Goal: Transaction & Acquisition: Purchase product/service

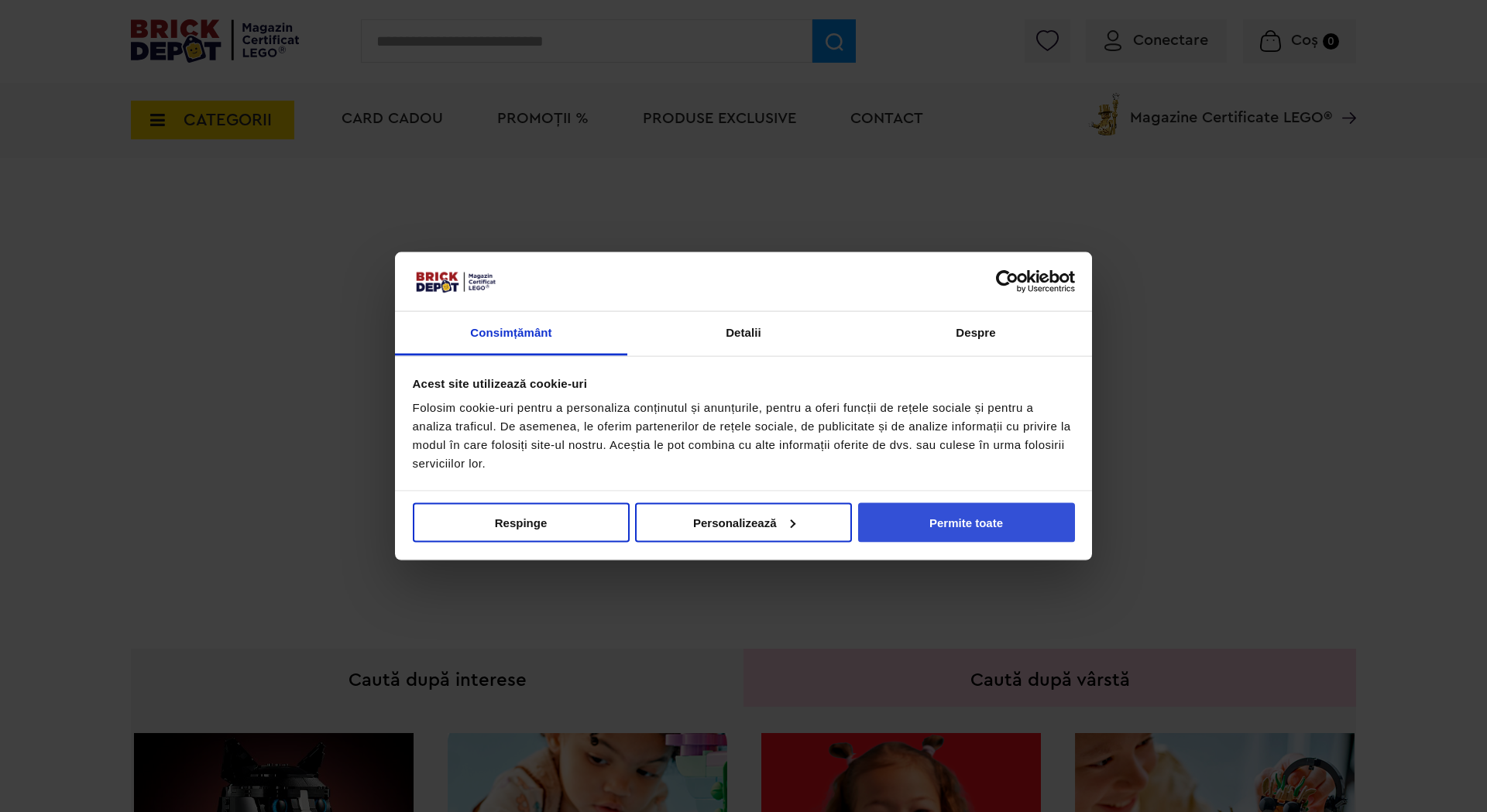
click at [956, 524] on button "Permite toate" at bounding box center [967, 522] width 217 height 39
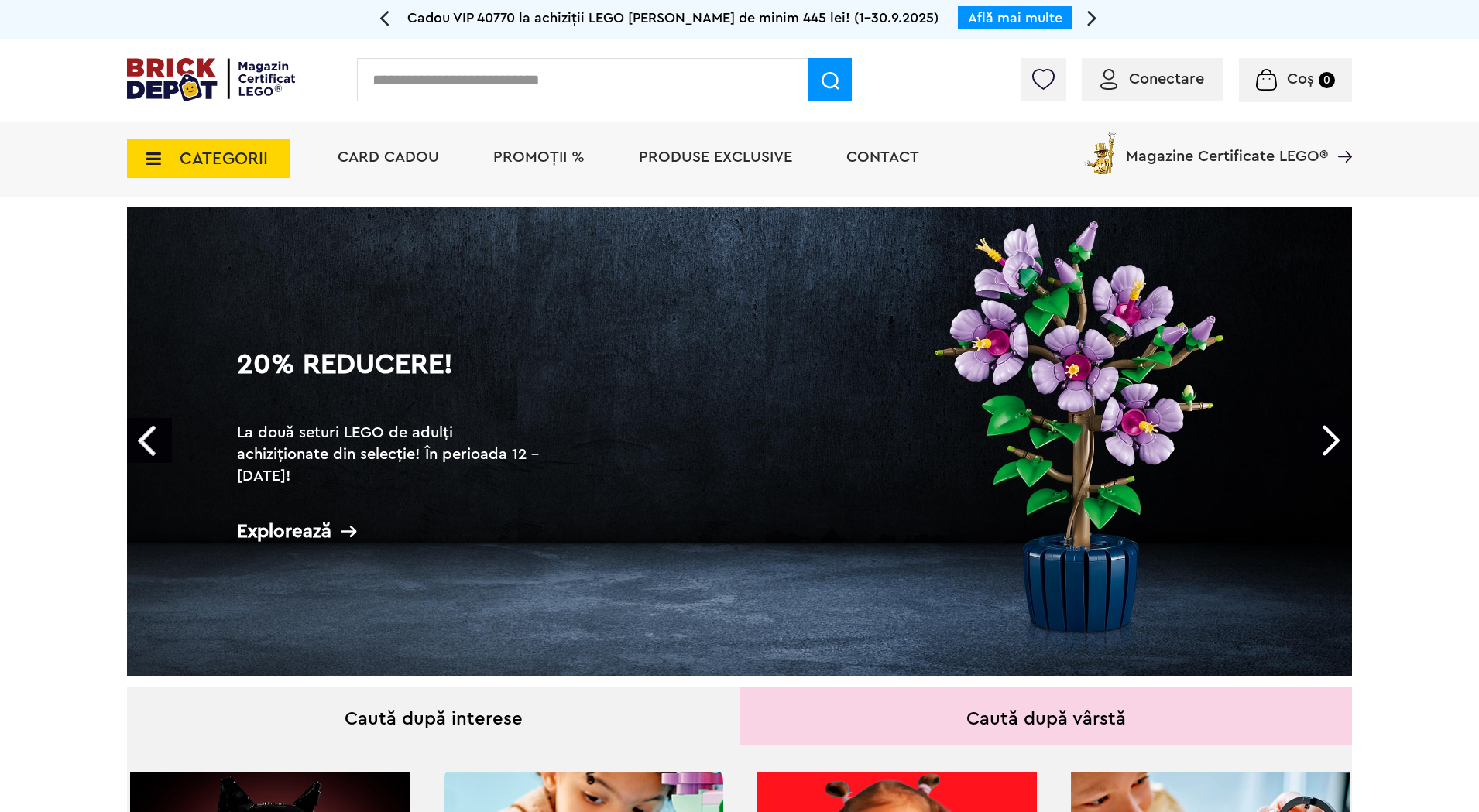
click at [536, 151] on span "PROMOȚII %" at bounding box center [539, 157] width 92 height 15
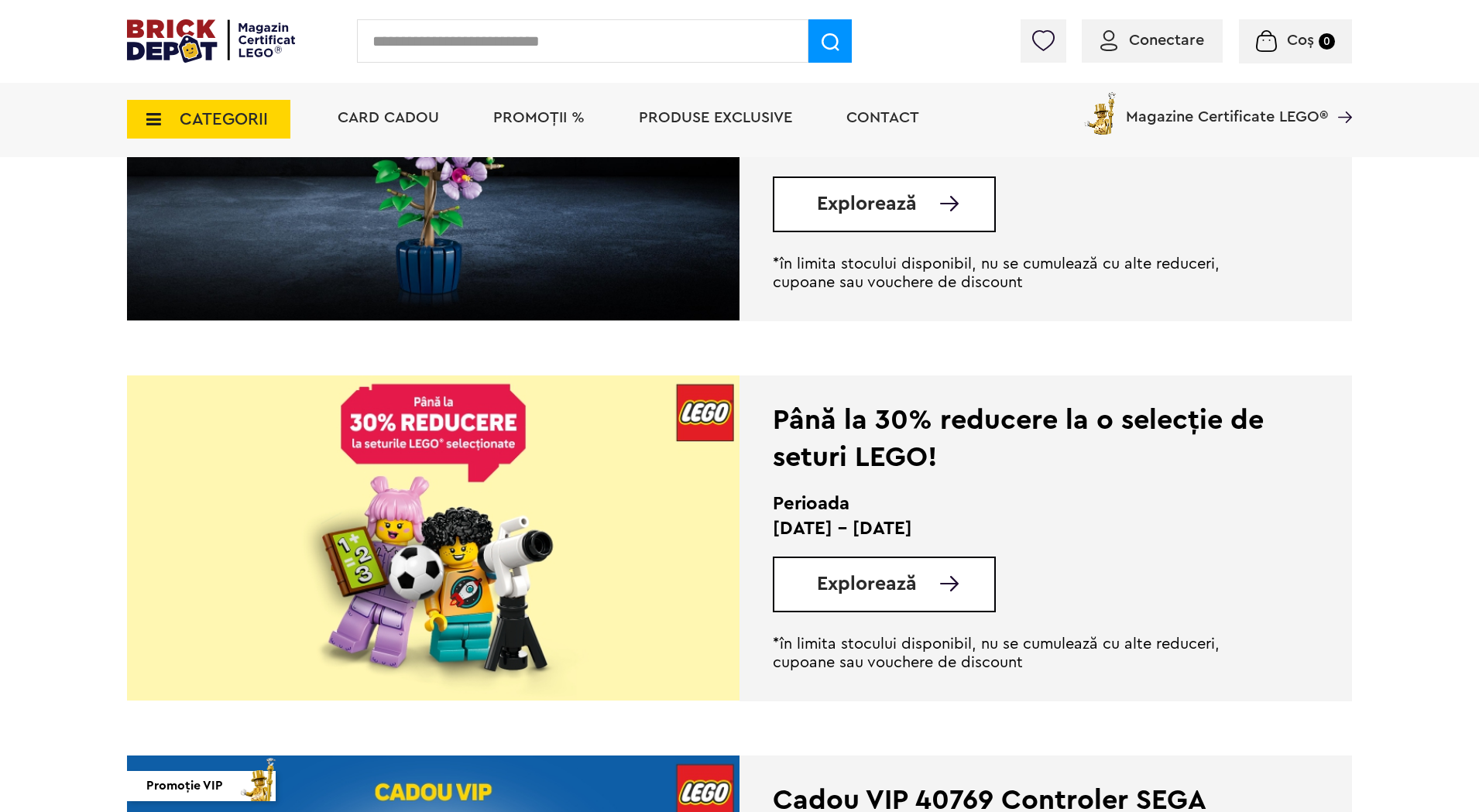
scroll to position [1316, 0]
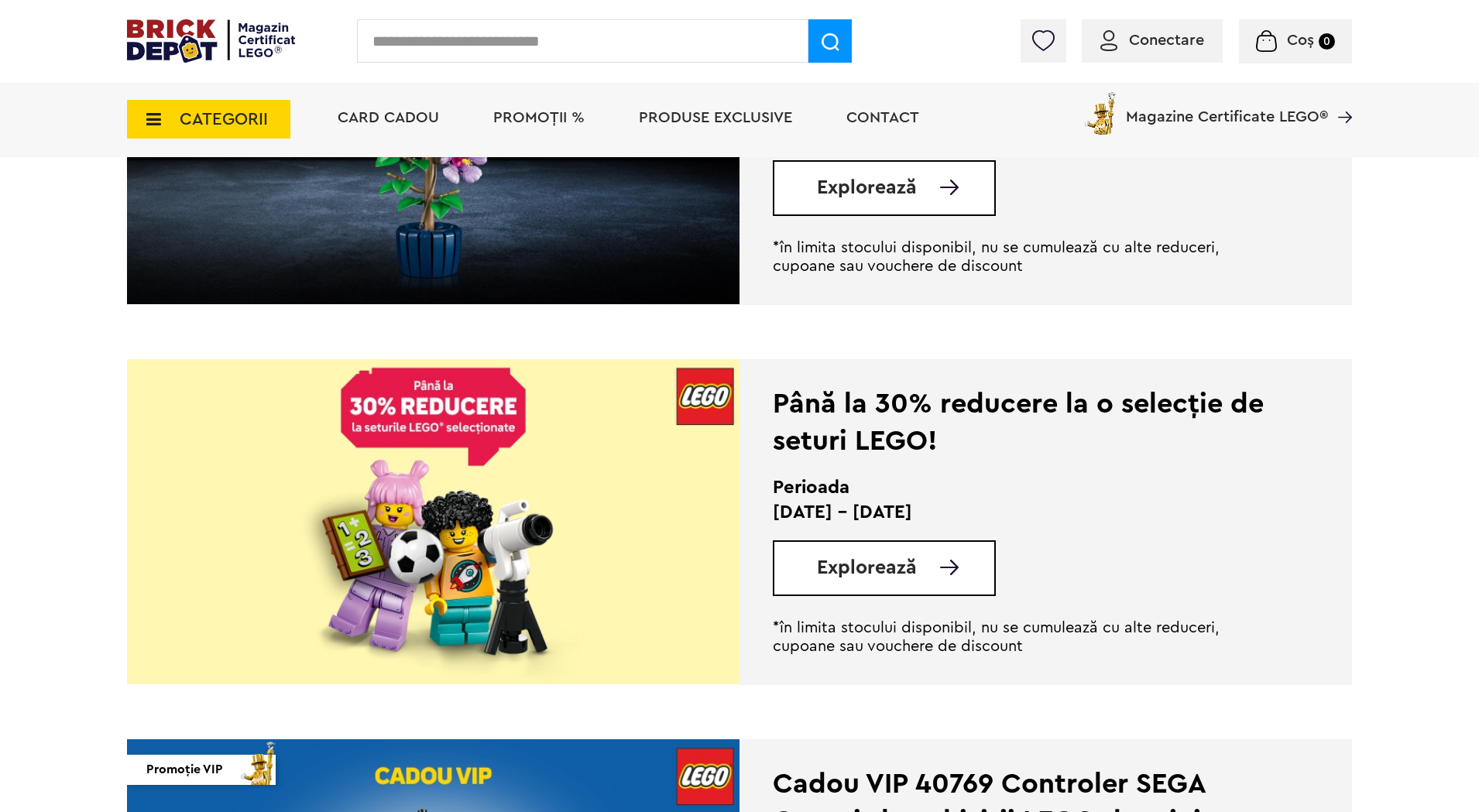
click at [868, 560] on span "Explorează" at bounding box center [867, 568] width 100 height 20
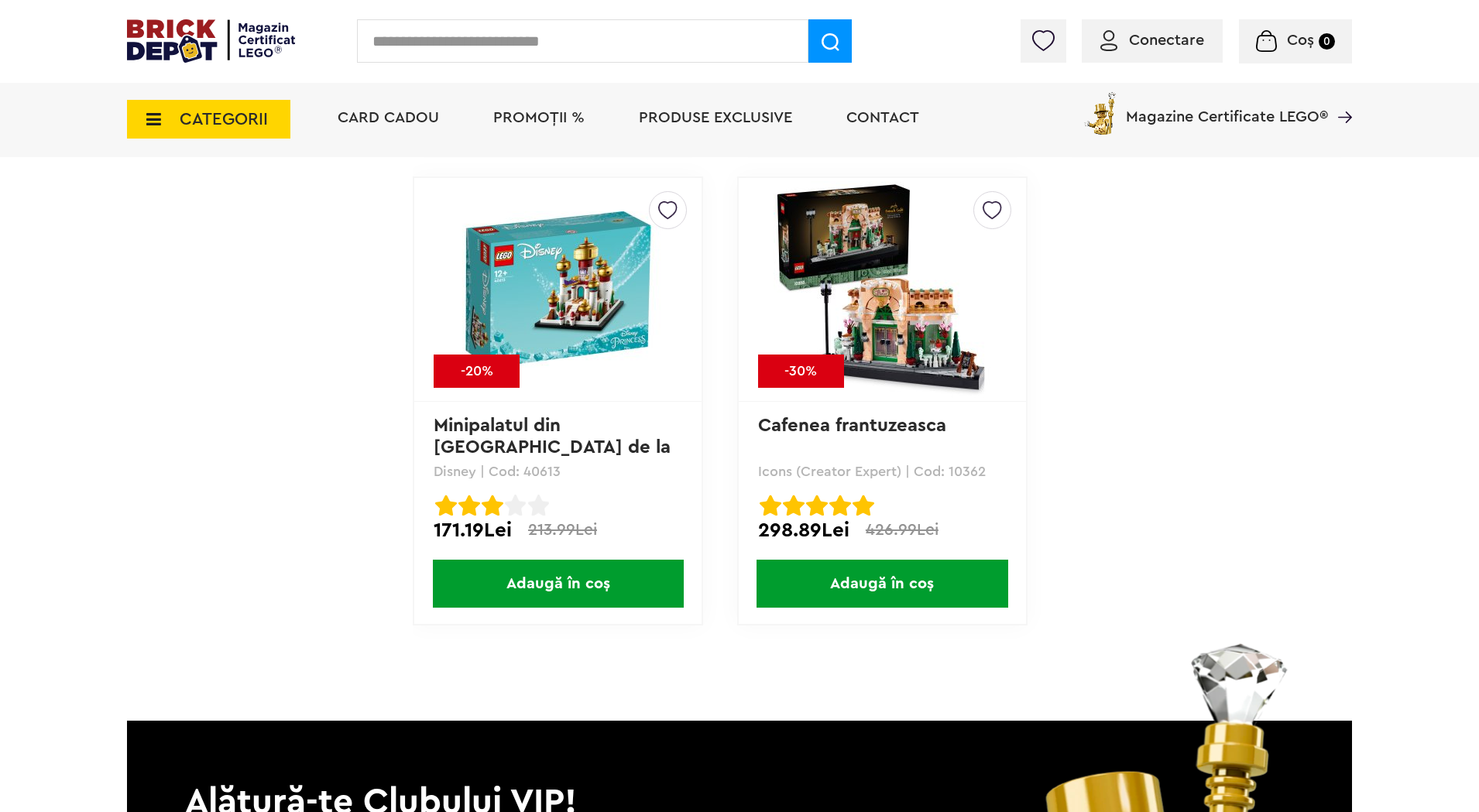
scroll to position [12544, 0]
